Goal: Transaction & Acquisition: Book appointment/travel/reservation

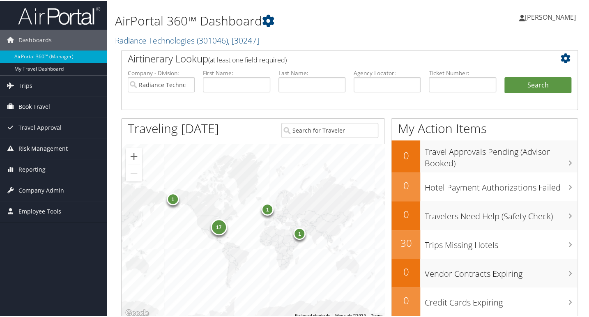
click at [50, 101] on link "Book Travel" at bounding box center [53, 106] width 107 height 21
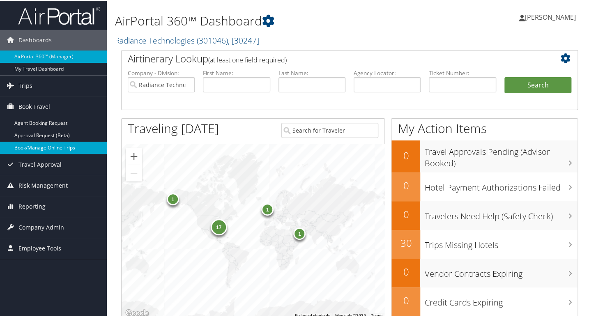
click at [47, 143] on link "Book/Manage Online Trips" at bounding box center [53, 147] width 107 height 12
